Goal: Transaction & Acquisition: Book appointment/travel/reservation

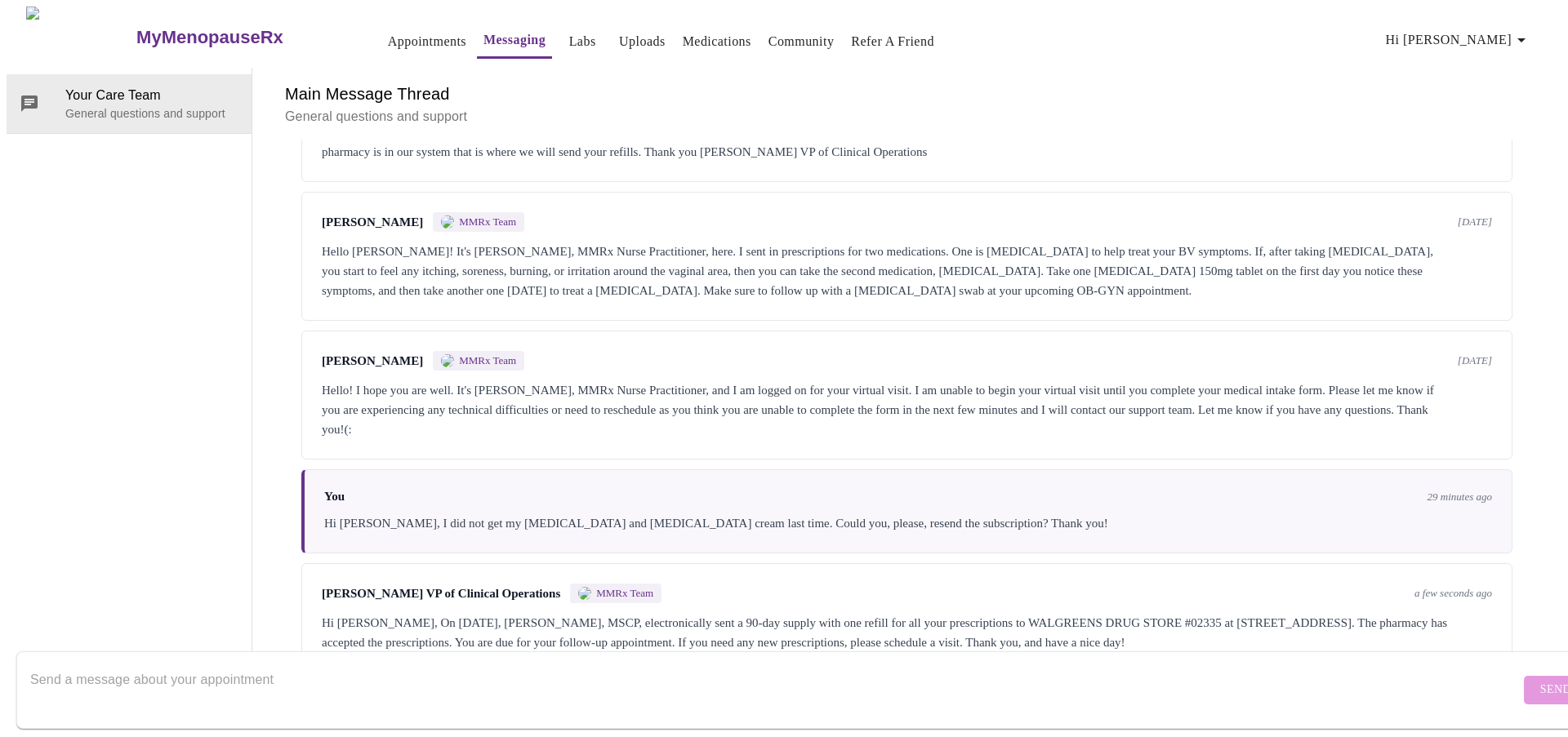
scroll to position [1475, 0]
drag, startPoint x: 548, startPoint y: 578, endPoint x: 776, endPoint y: 573, distance: 228.1
click at [776, 613] on div "Hi [PERSON_NAME], On [DATE], [PERSON_NAME], MSCP, electronically sent a 90-day …" at bounding box center [906, 632] width 1170 height 40
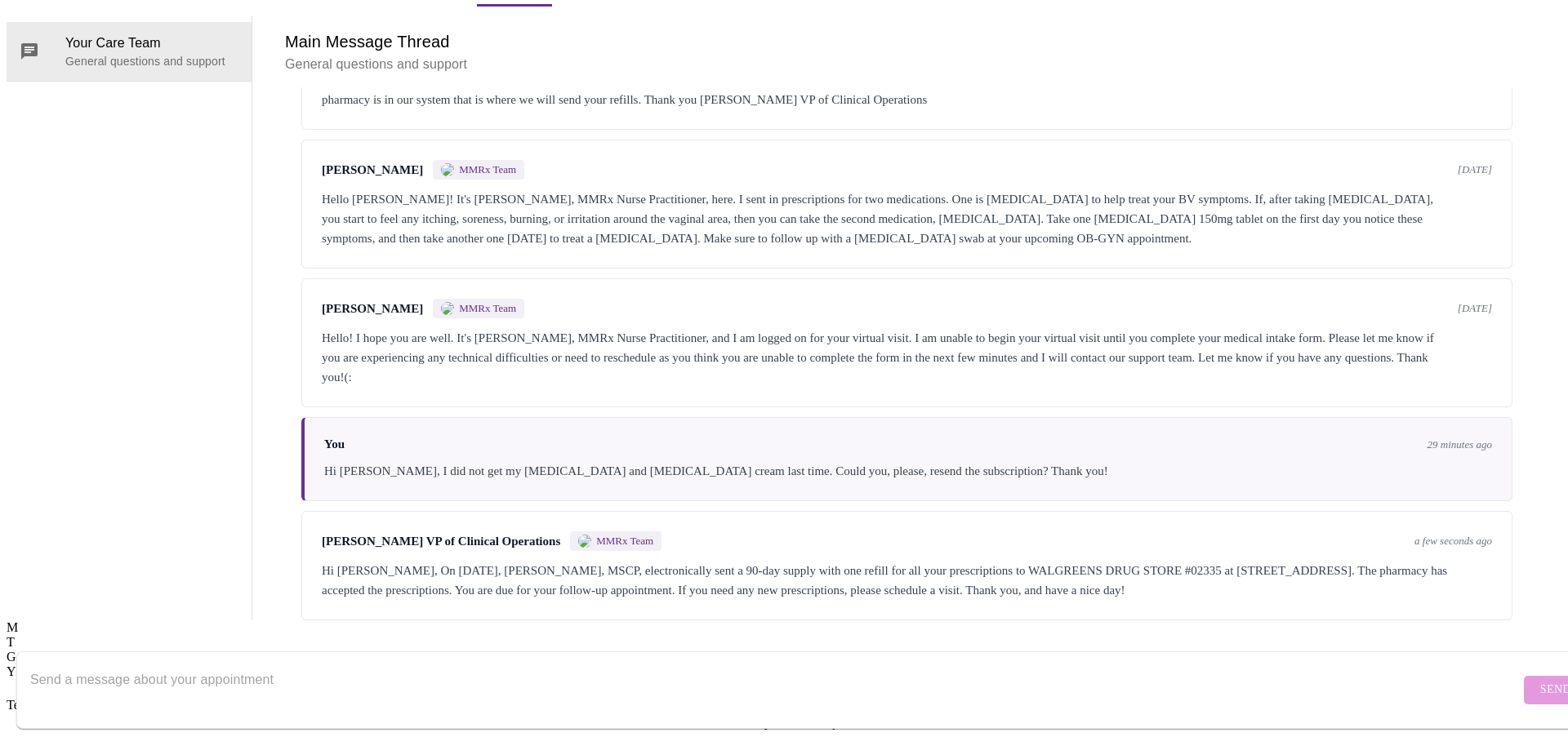
click at [524, 663] on textarea "Send a message about your appointment" at bounding box center [775, 689] width 1490 height 53
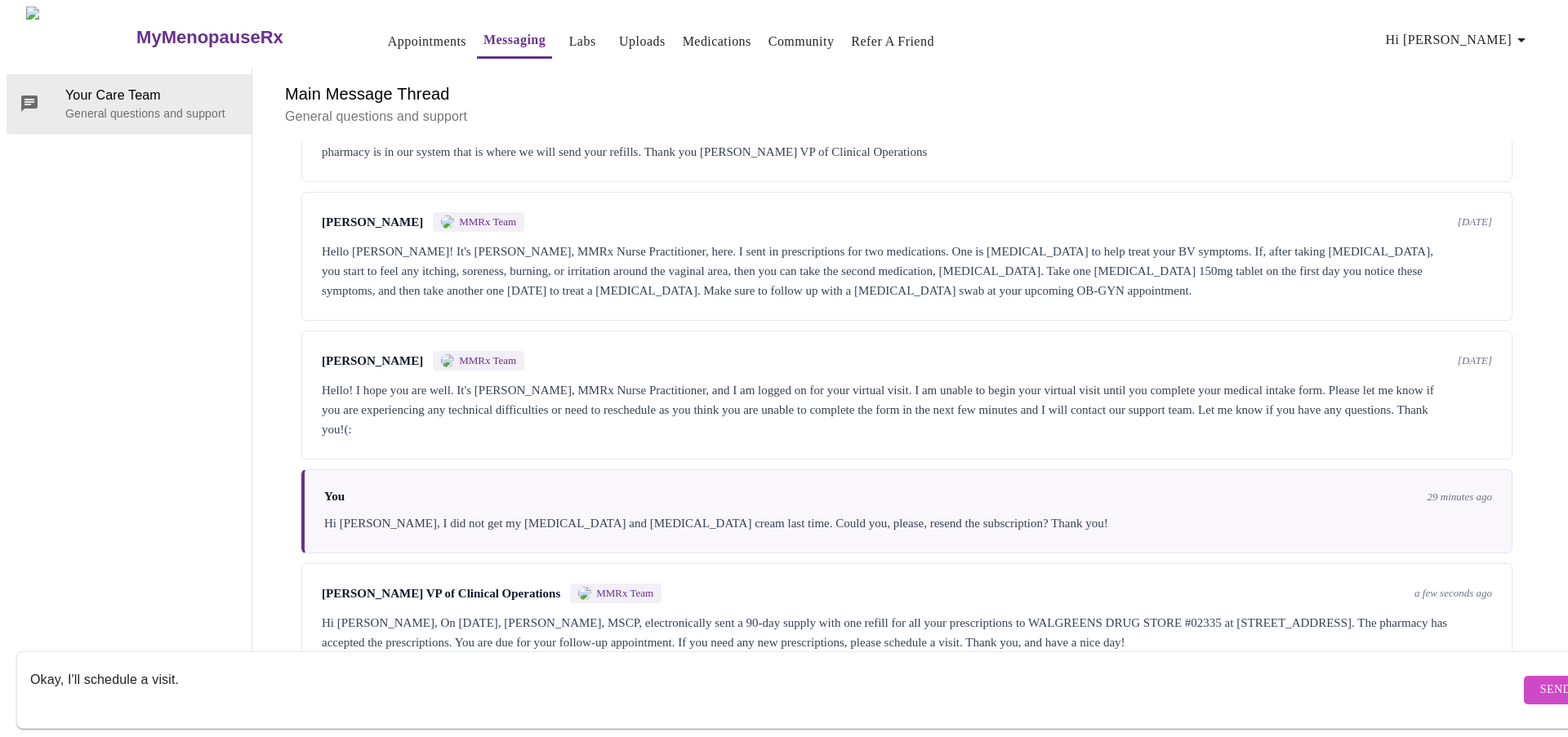
type textarea "Okay, I'll schedule a visit."
click at [1540, 682] on span "Send" at bounding box center [1556, 690] width 31 height 20
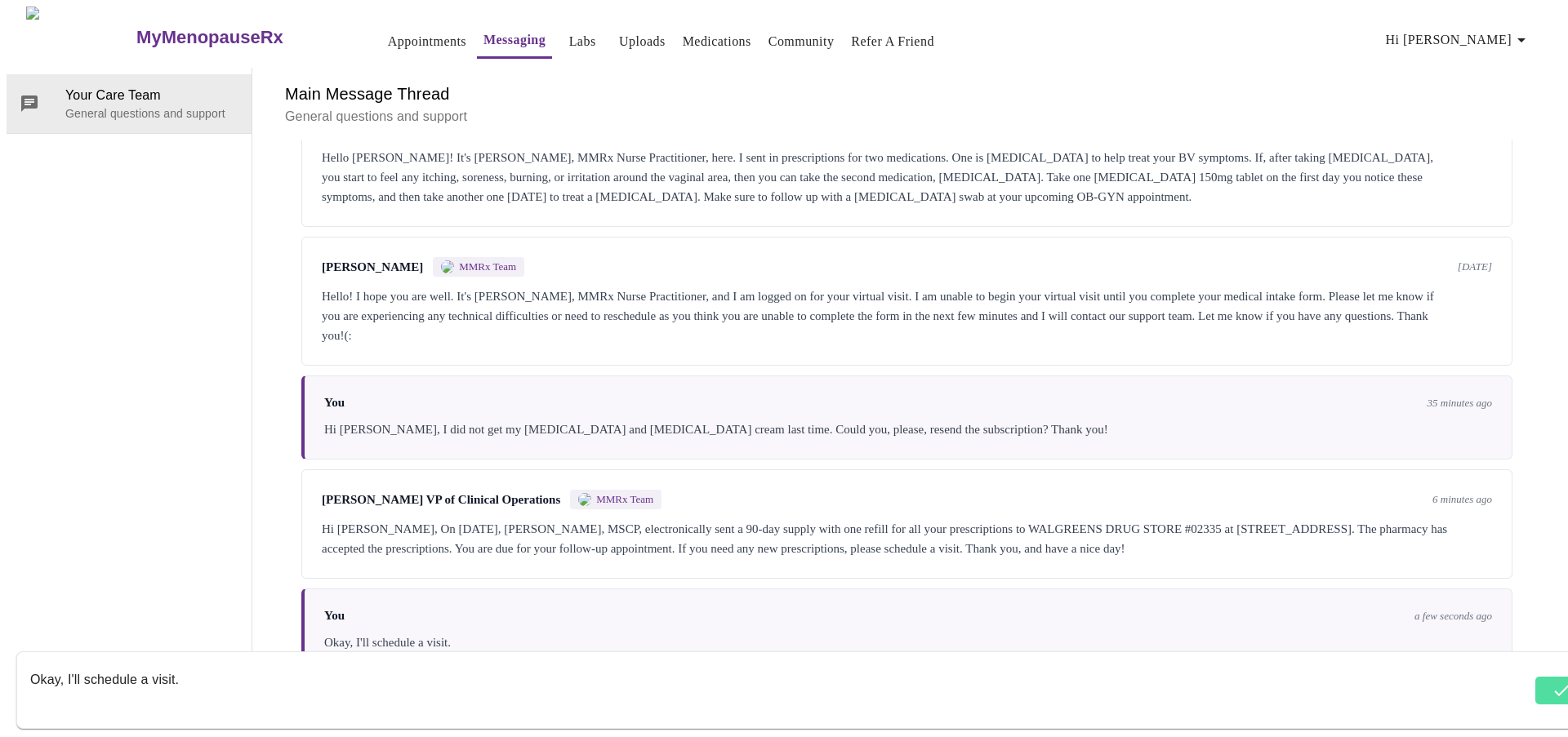
scroll to position [1573, 0]
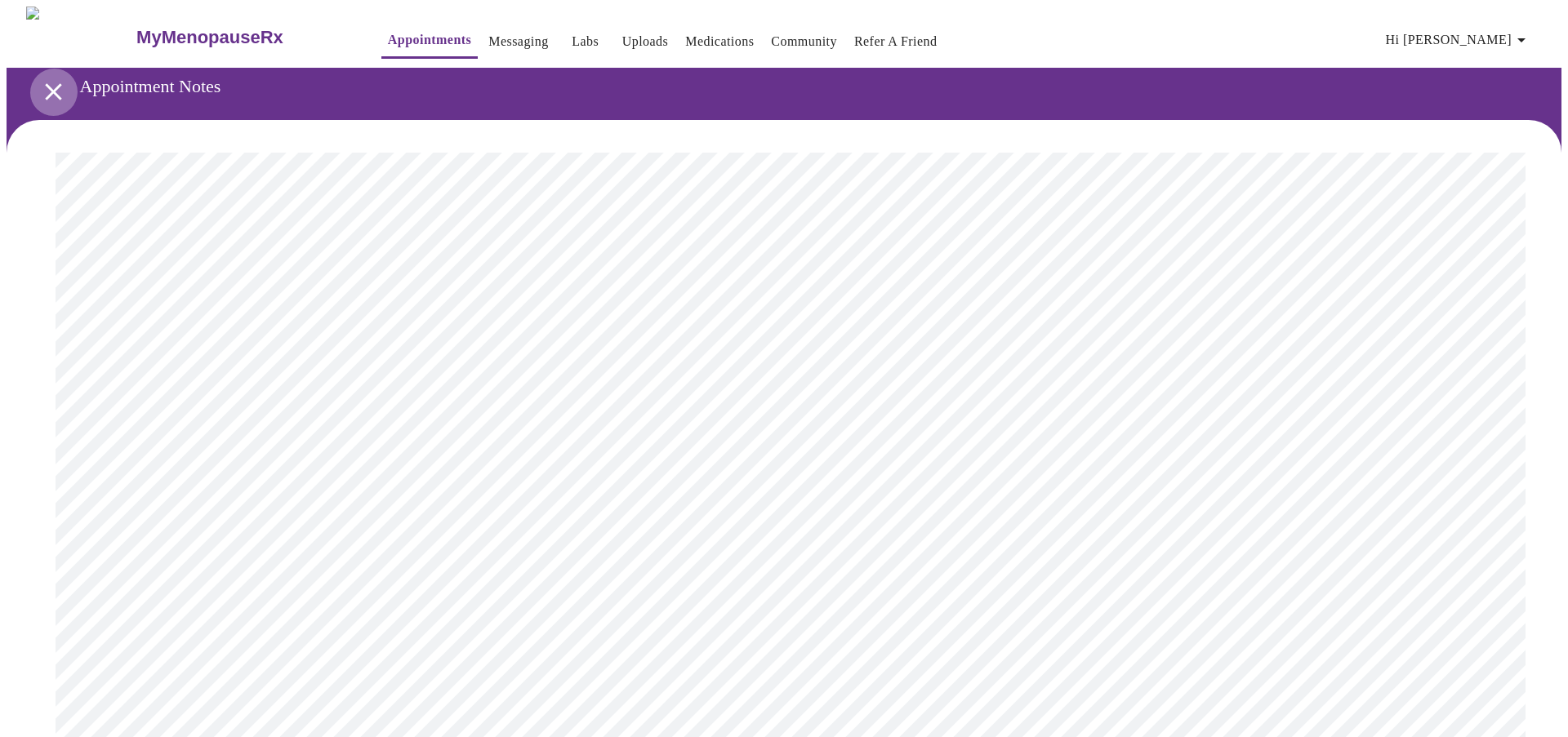
click at [47, 82] on icon "open drawer" at bounding box center [53, 91] width 29 height 29
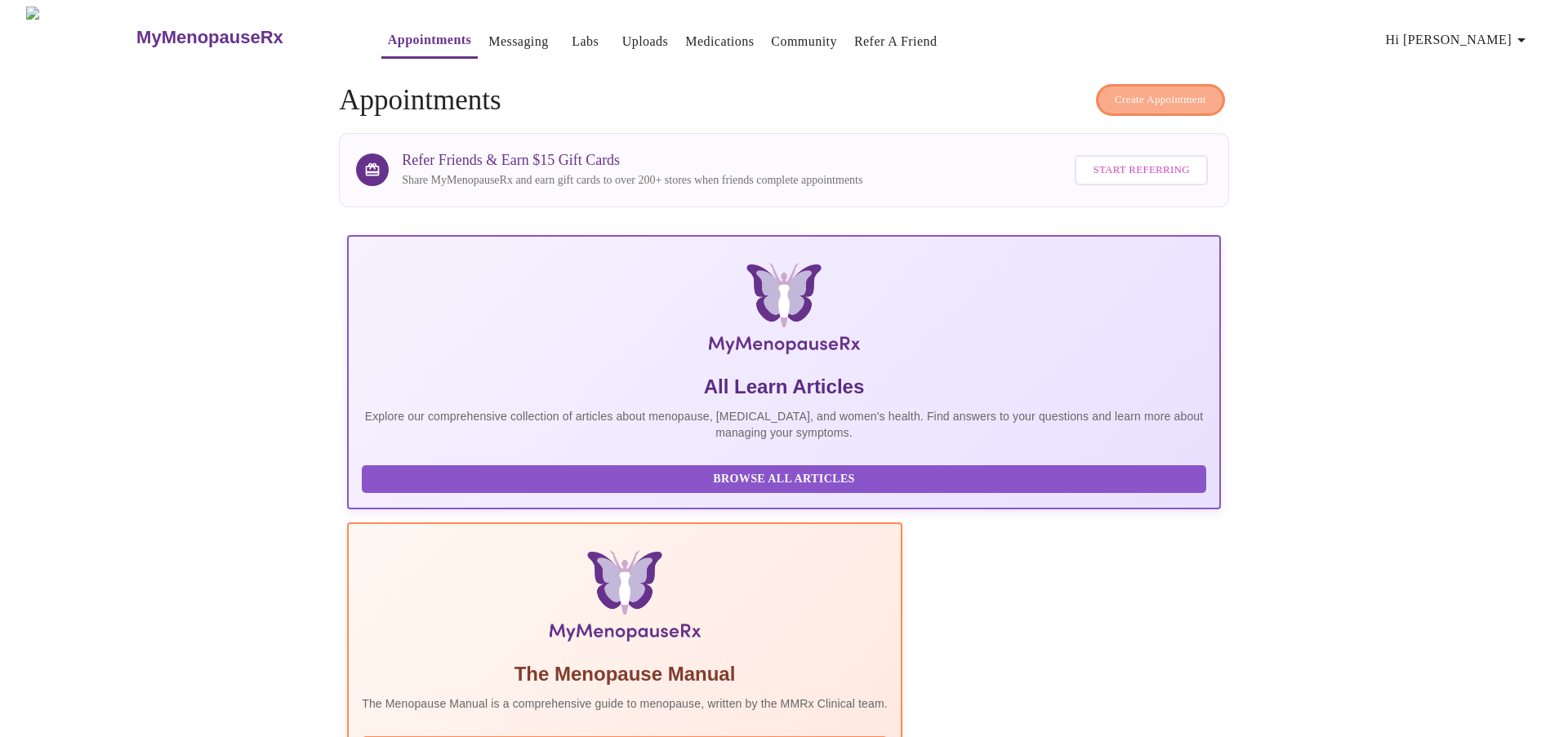
click at [1142, 96] on span "Create Appointment" at bounding box center [1160, 99] width 91 height 18
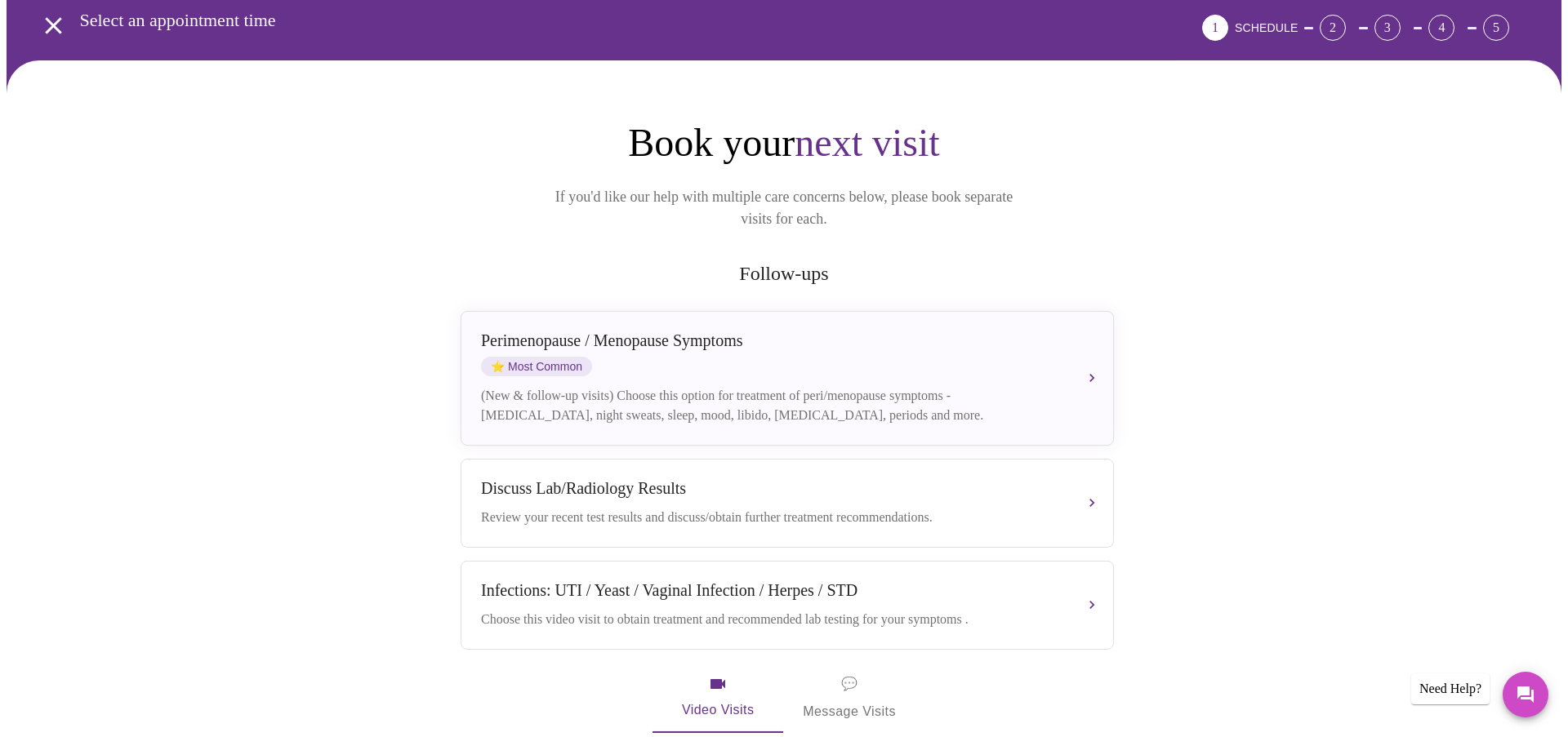
scroll to position [112, 0]
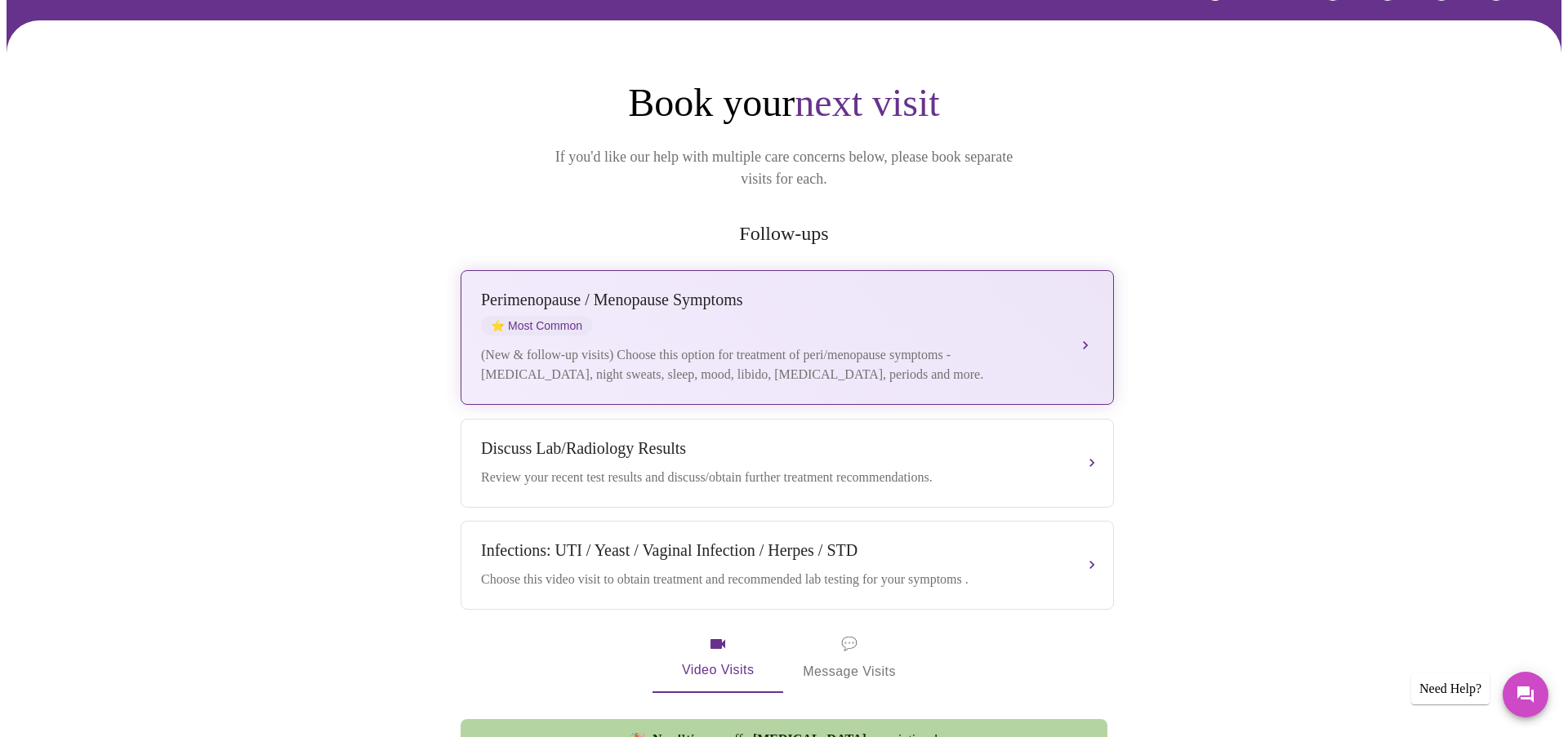
click at [769, 290] on div "Perimenopause / Menopause Symptoms" at bounding box center [771, 299] width 580 height 18
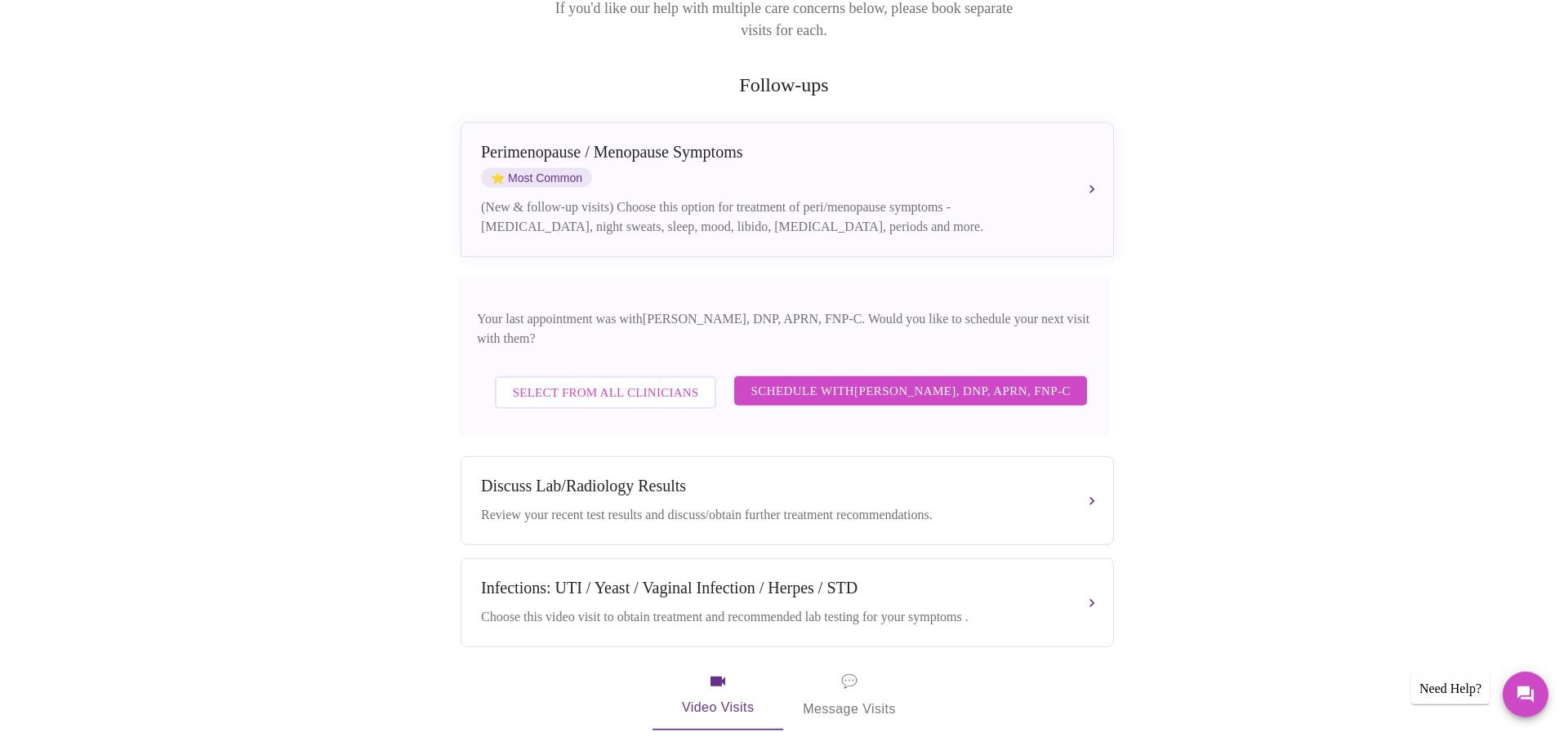
scroll to position [450, 0]
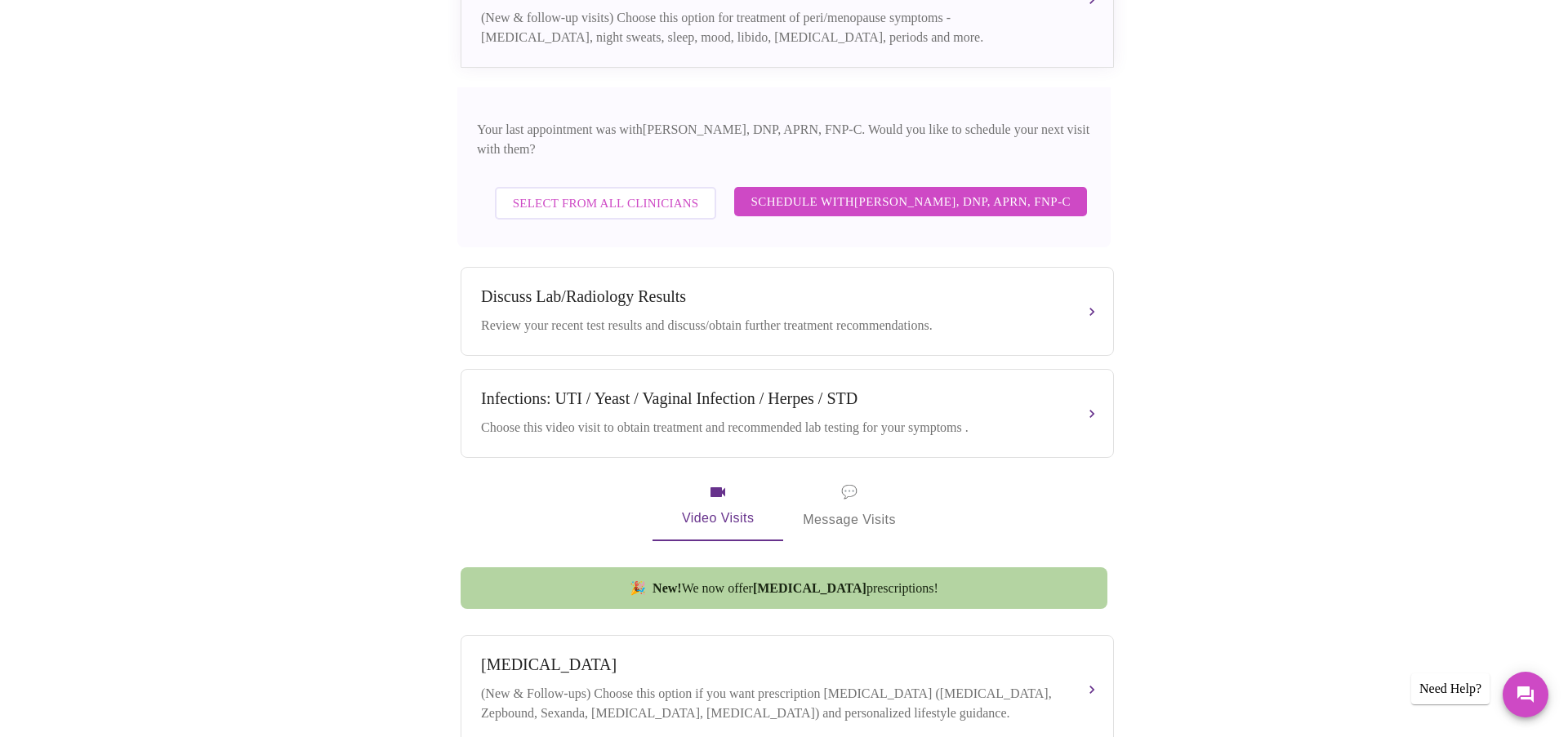
click at [837, 191] on span "Schedule with [PERSON_NAME], DNP, APRN, FNP-C" at bounding box center [910, 201] width 320 height 21
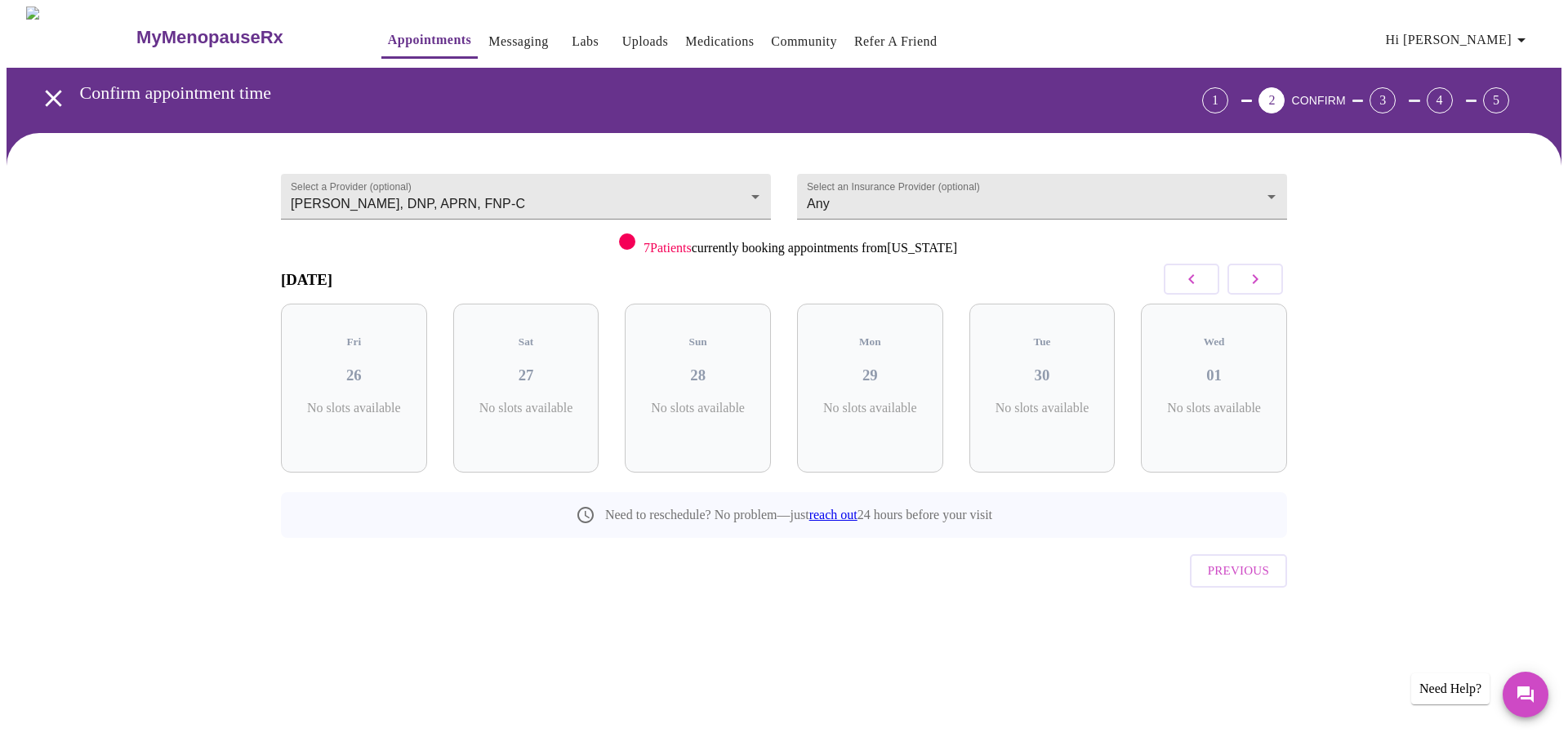
scroll to position [0, 0]
click at [1256, 274] on icon "button" at bounding box center [1255, 278] width 19 height 19
click at [1261, 283] on icon "button" at bounding box center [1255, 278] width 19 height 19
click at [895, 367] on h3 "10" at bounding box center [870, 375] width 120 height 18
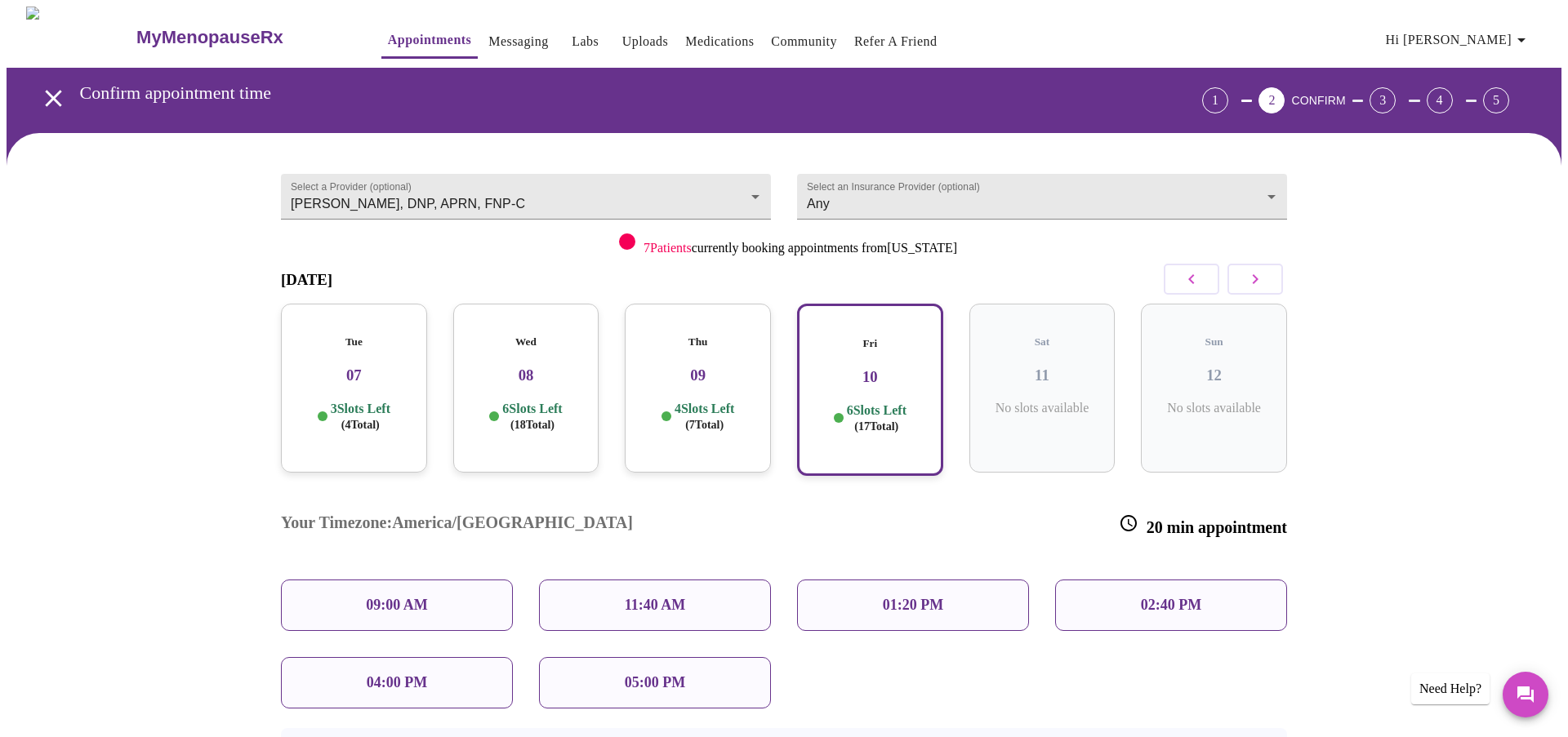
click at [867, 579] on div "01:20 PM" at bounding box center [914, 605] width 232 height 52
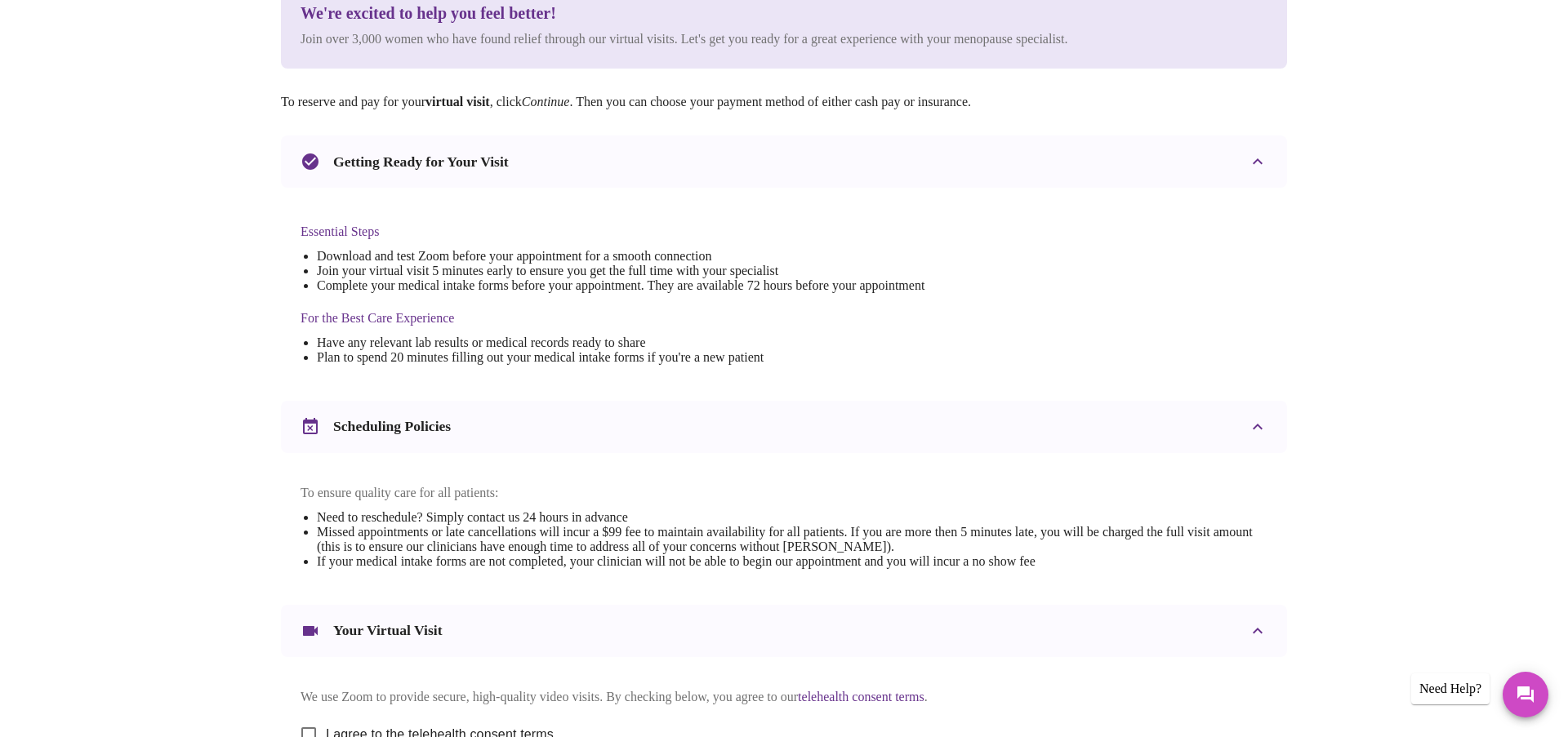
scroll to position [450, 0]
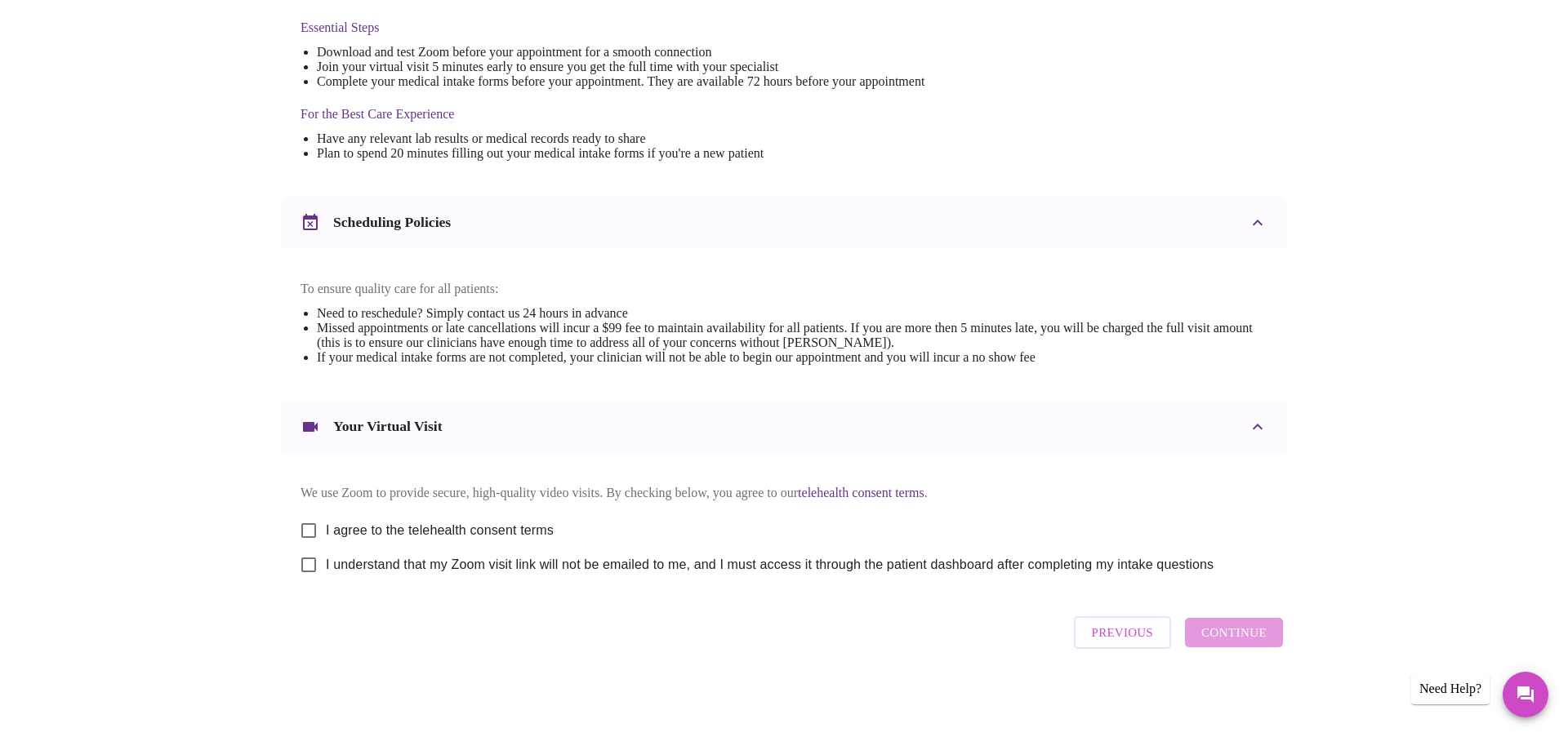
click at [327, 526] on span "I agree to the telehealth consent terms" at bounding box center [439, 530] width 228 height 19
click at [325, 526] on input "I agree to the telehealth consent terms" at bounding box center [308, 530] width 34 height 34
checkbox input "true"
click at [304, 555] on input "I understand that my Zoom visit link will not be emailed to me, and I must acce…" at bounding box center [308, 564] width 34 height 34
checkbox input "true"
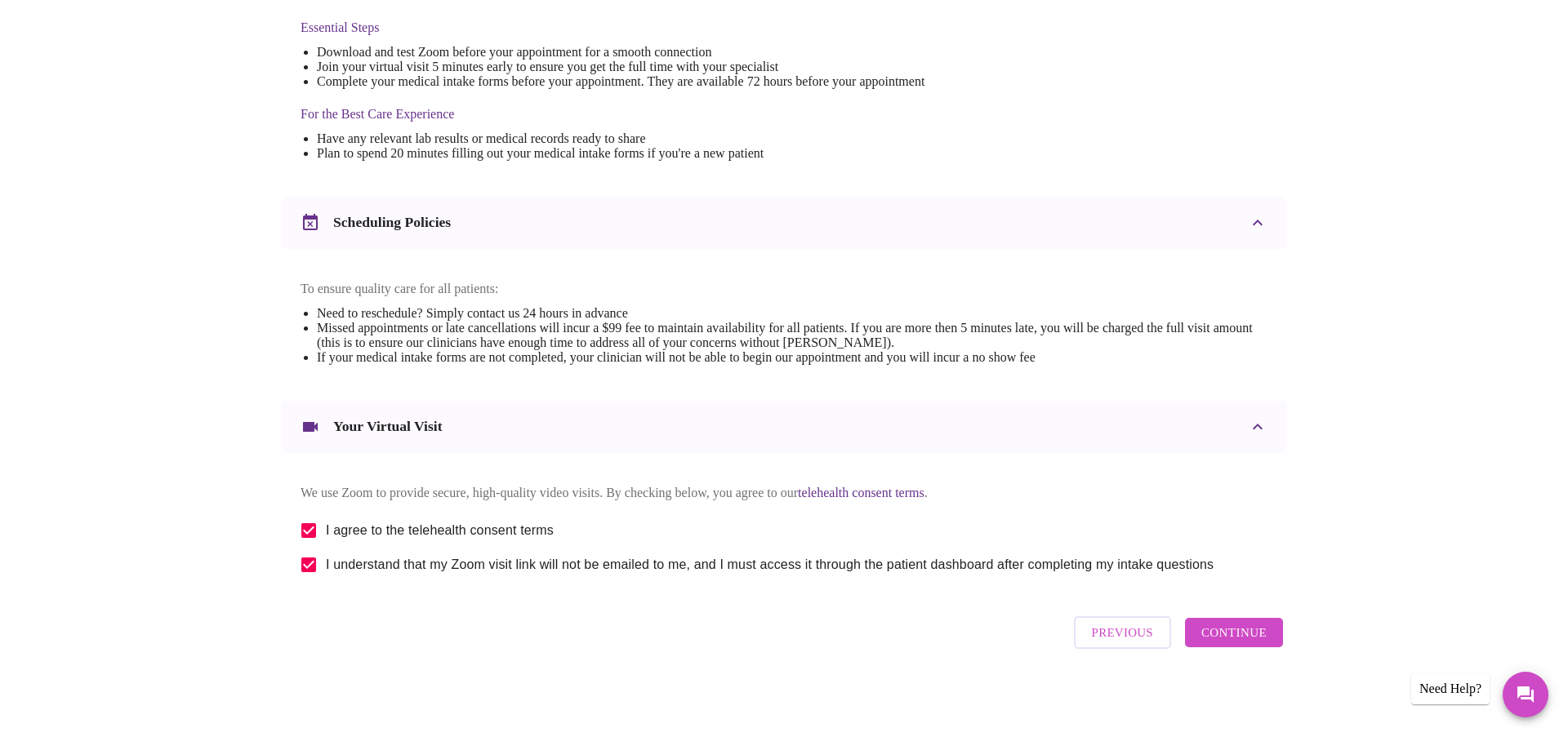
click at [1257, 637] on span "Continue" at bounding box center [1233, 632] width 65 height 21
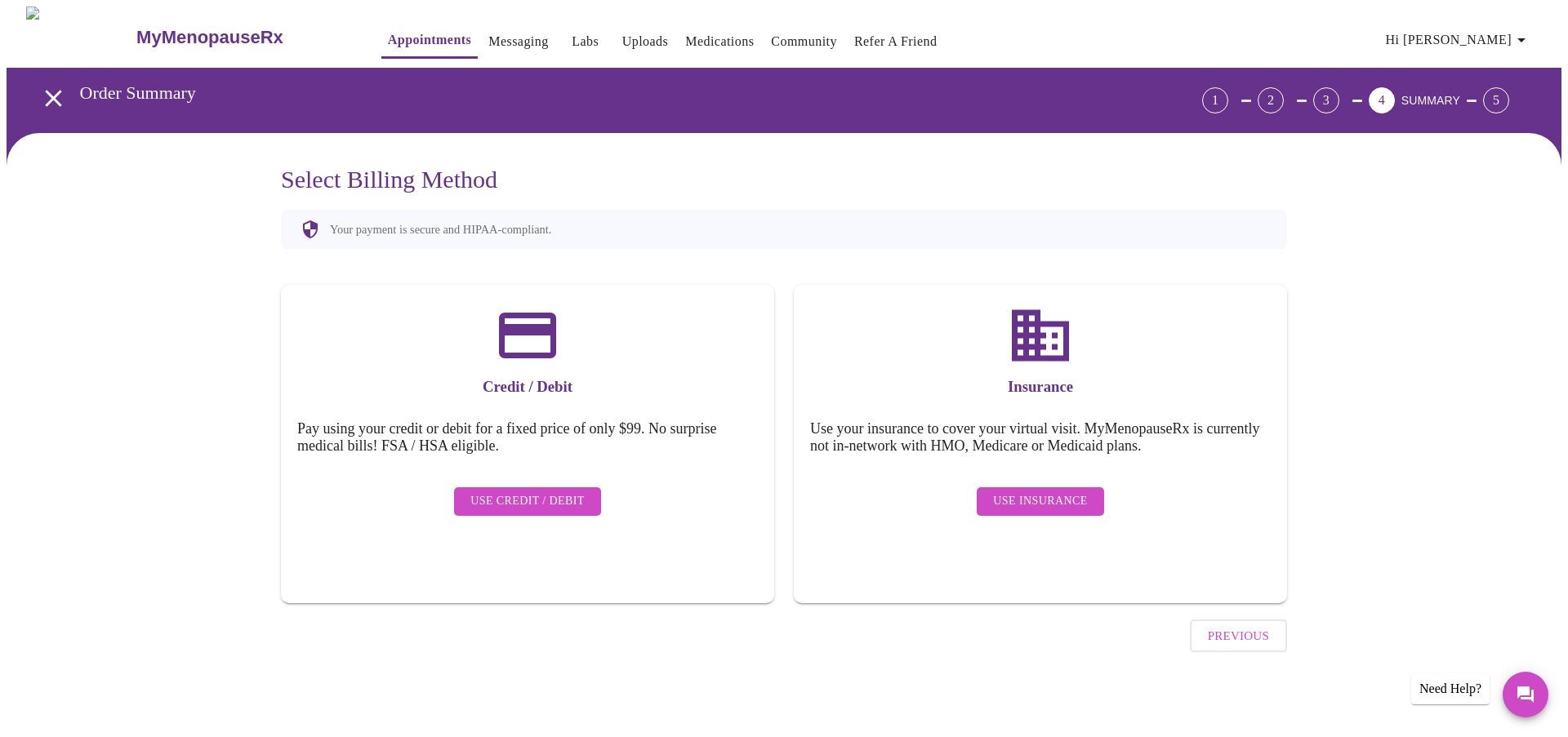
click at [1051, 491] on span "Use Insurance" at bounding box center [1040, 501] width 94 height 20
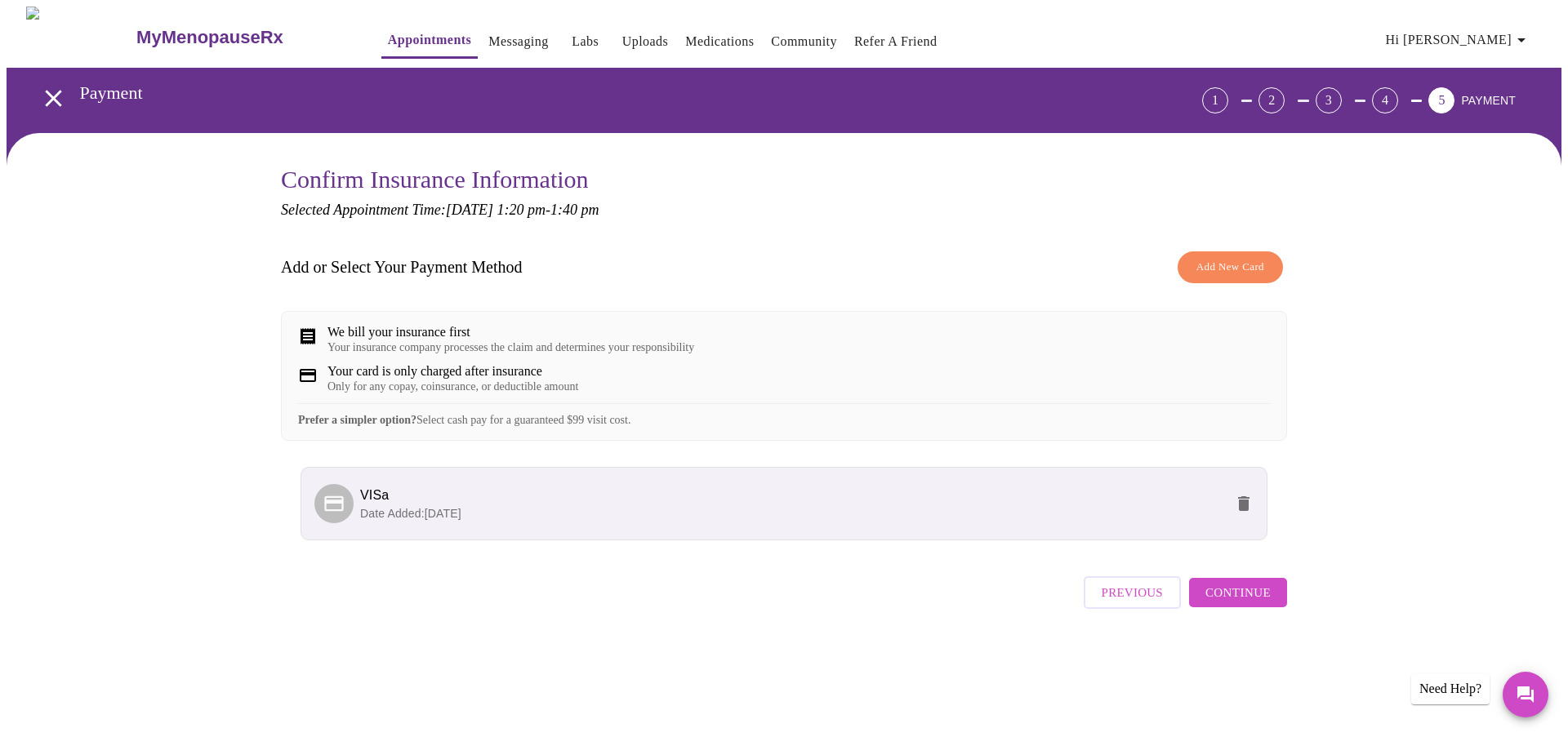
click at [1270, 607] on button "Continue" at bounding box center [1238, 592] width 98 height 29
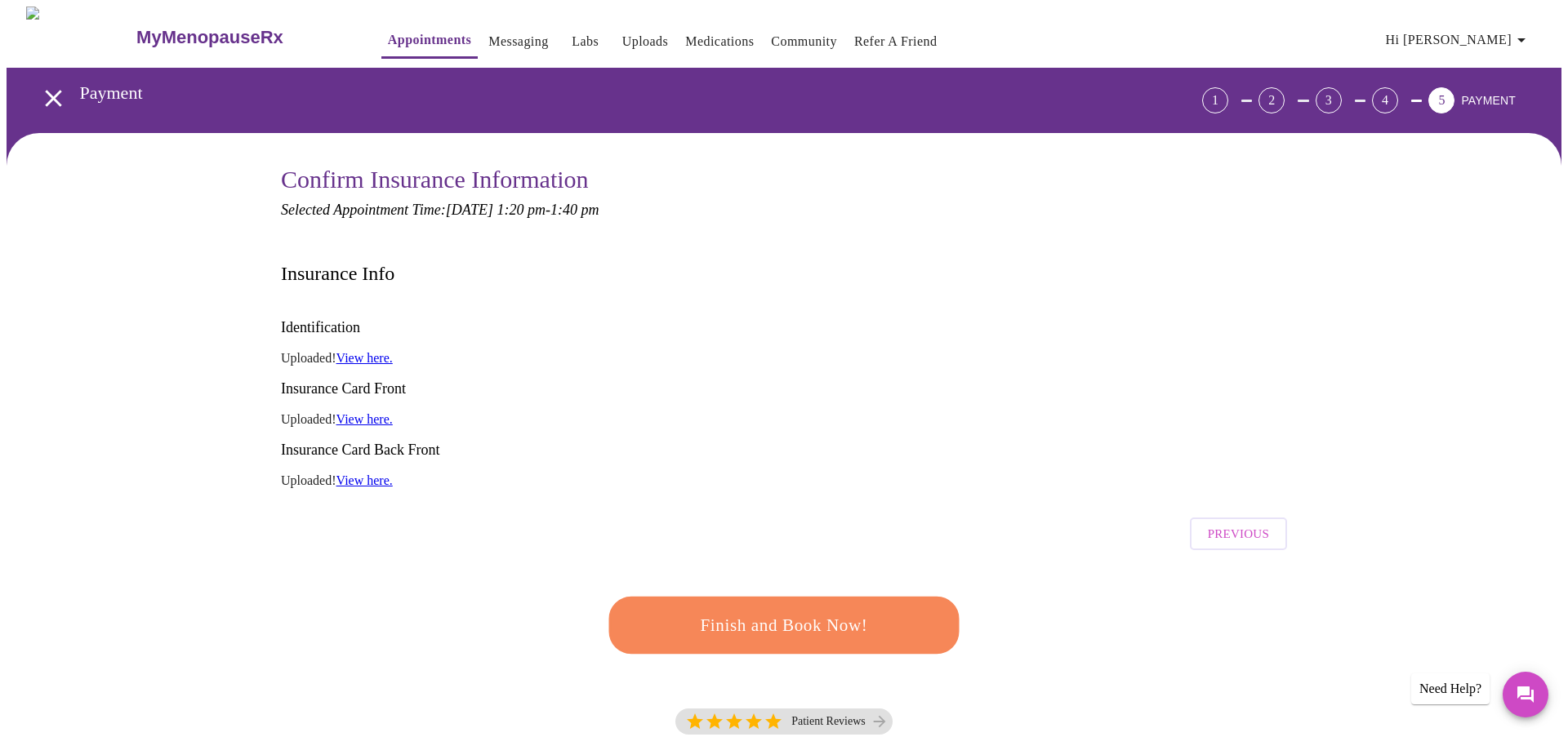
click at [727, 611] on span "Finish and Book Now!" at bounding box center [784, 626] width 302 height 30
